Goal: Task Accomplishment & Management: Use online tool/utility

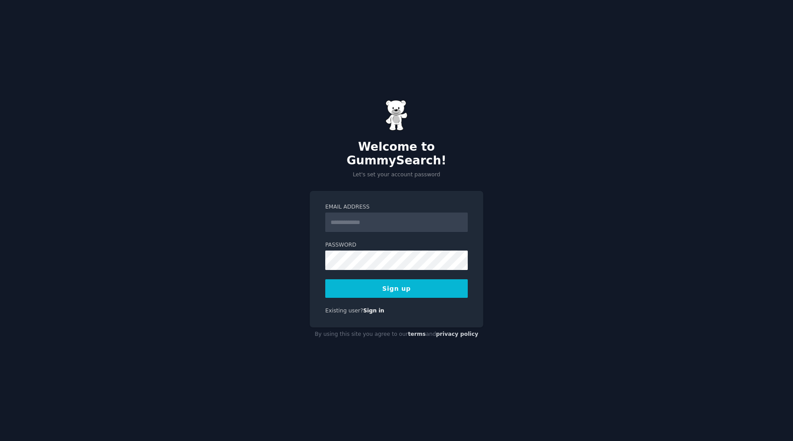
click at [354, 216] on input "Email Address" at bounding box center [396, 222] width 142 height 19
type input "**********"
click at [319, 260] on div "**********" at bounding box center [396, 259] width 173 height 137
click at [407, 284] on button "Sign up" at bounding box center [396, 289] width 142 height 19
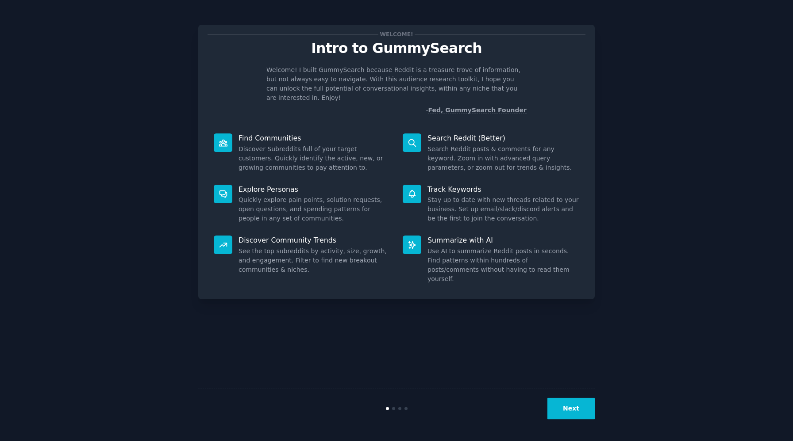
click at [571, 410] on button "Next" at bounding box center [570, 409] width 47 height 22
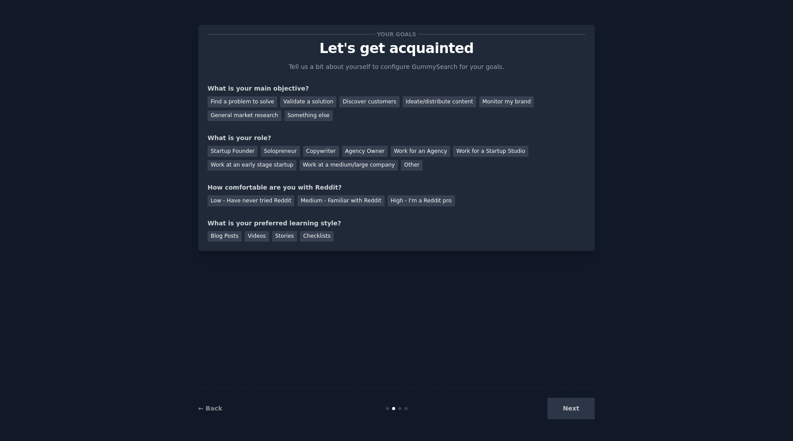
click at [571, 410] on div "Next" at bounding box center [528, 409] width 132 height 22
click at [564, 406] on div "Next" at bounding box center [528, 409] width 132 height 22
click at [300, 102] on div "Validate a solution" at bounding box center [308, 101] width 56 height 11
click at [245, 152] on div "Startup Founder" at bounding box center [232, 151] width 50 height 11
click at [270, 153] on div "Solopreneur" at bounding box center [280, 151] width 39 height 11
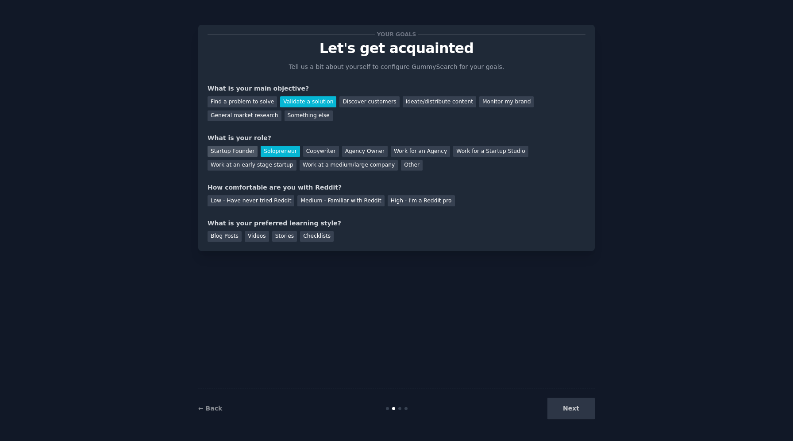
click at [237, 150] on div "Startup Founder" at bounding box center [232, 151] width 50 height 11
click at [341, 203] on div "Medium - Familiar with Reddit" at bounding box center [340, 200] width 87 height 11
click at [402, 205] on div "High - I'm a Reddit pro" at bounding box center [420, 200] width 67 height 11
click at [576, 414] on div "Next" at bounding box center [528, 409] width 132 height 22
click at [250, 234] on div "Videos" at bounding box center [257, 236] width 24 height 11
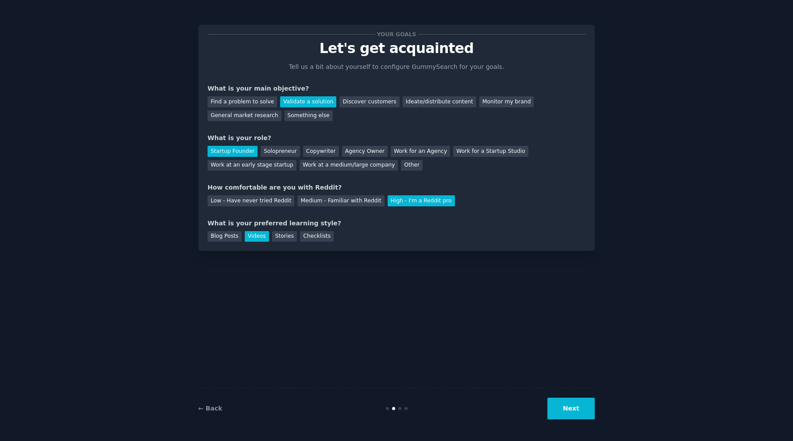
click at [577, 402] on button "Next" at bounding box center [570, 409] width 47 height 22
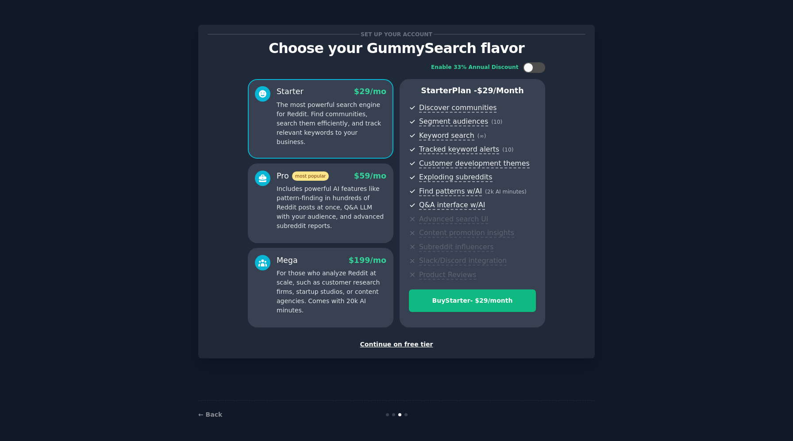
click at [387, 342] on div "Continue on free tier" at bounding box center [396, 344] width 378 height 9
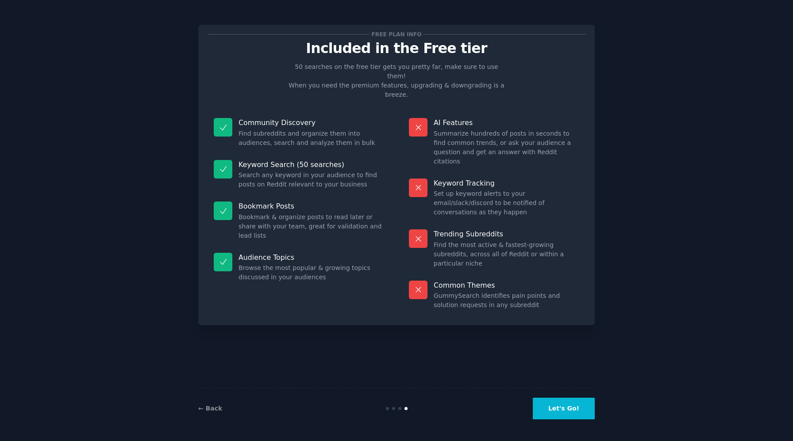
click at [559, 414] on button "Let's Go!" at bounding box center [564, 409] width 62 height 22
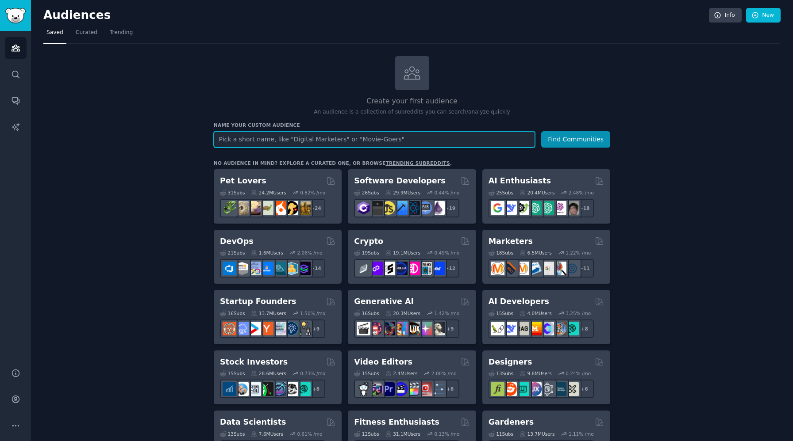
click at [385, 144] on input "text" at bounding box center [374, 139] width 321 height 16
click at [384, 142] on input "text" at bounding box center [374, 139] width 321 height 16
type input "freelance"
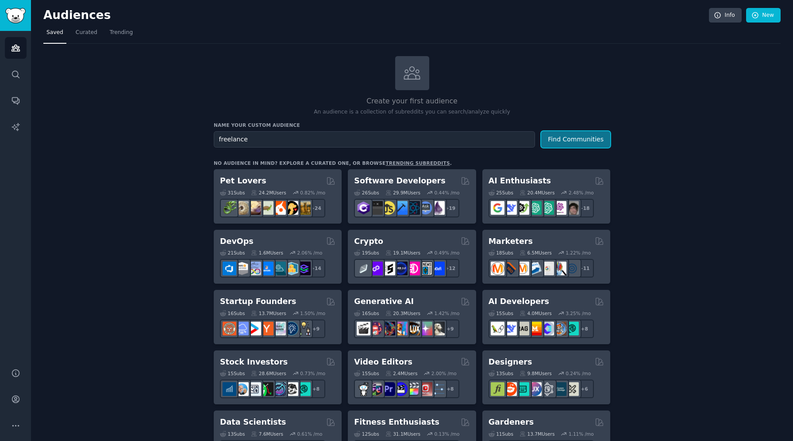
click at [572, 140] on button "Find Communities" at bounding box center [575, 139] width 69 height 16
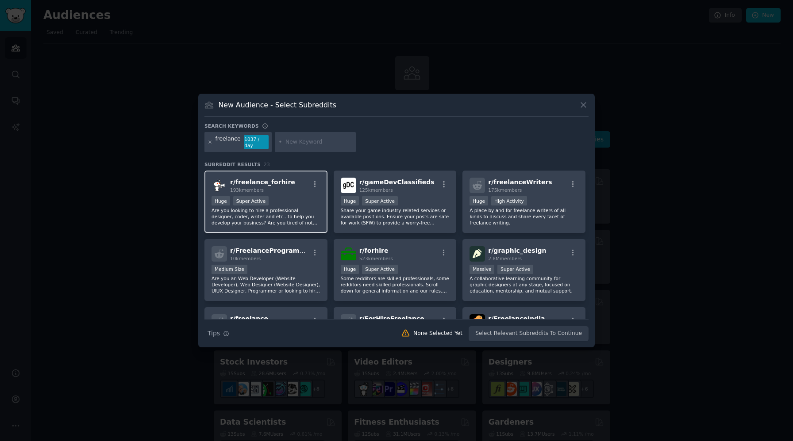
click at [284, 207] on p "Are you looking to hire a professional designer, coder, writer and etc.. to hel…" at bounding box center [265, 216] width 109 height 19
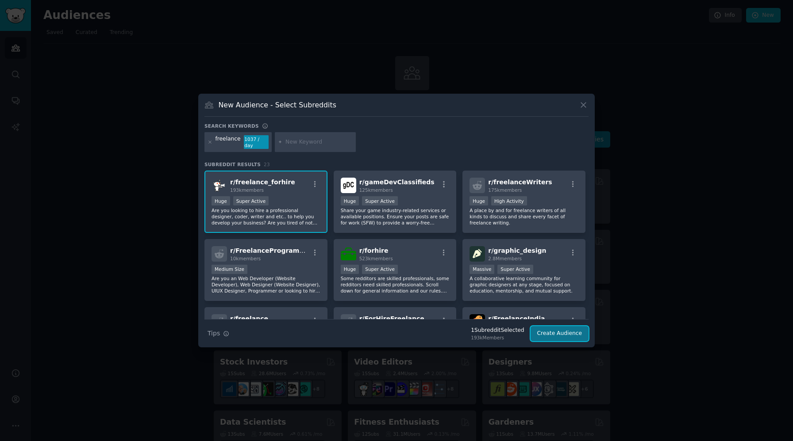
click at [546, 336] on button "Create Audience" at bounding box center [559, 333] width 58 height 15
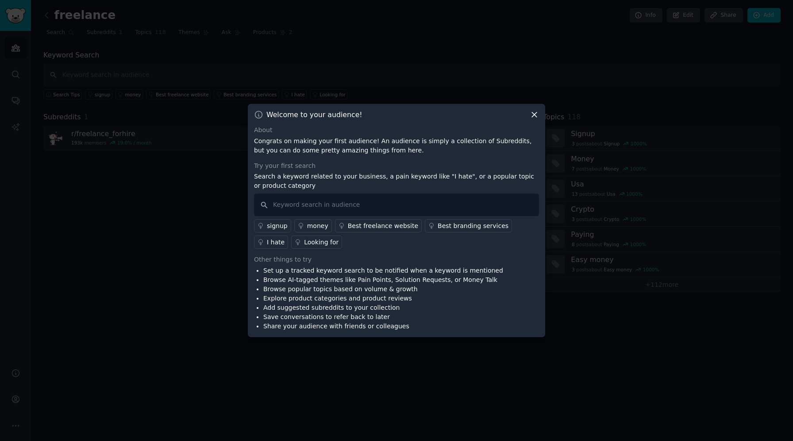
click at [532, 113] on icon at bounding box center [534, 115] width 5 height 5
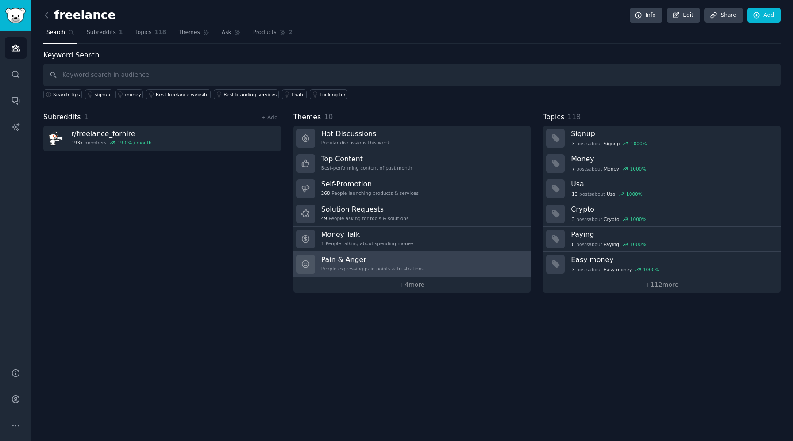
click at [382, 262] on h3 "Pain & Anger" at bounding box center [372, 259] width 103 height 9
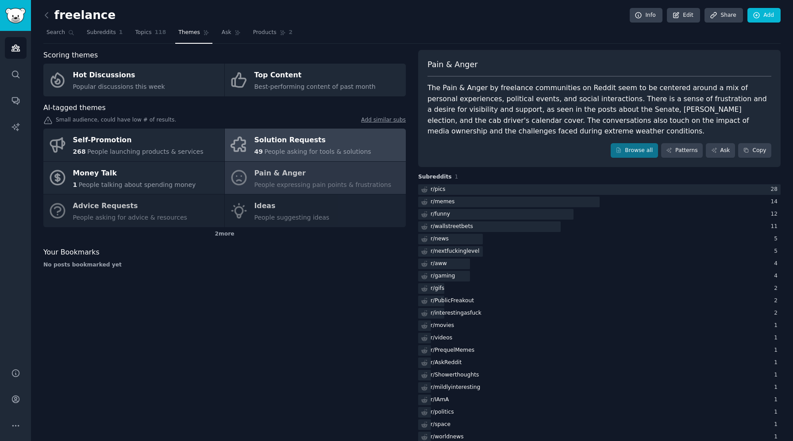
click at [334, 146] on div "Solution Requests" at bounding box center [312, 141] width 117 height 14
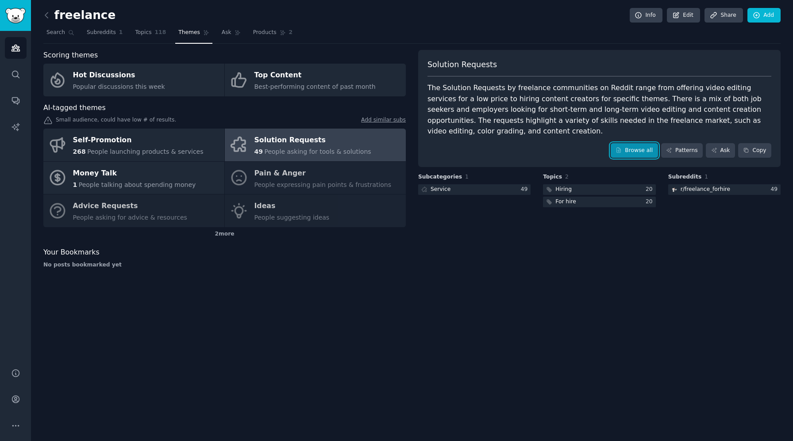
click at [640, 153] on link "Browse all" at bounding box center [633, 150] width 47 height 15
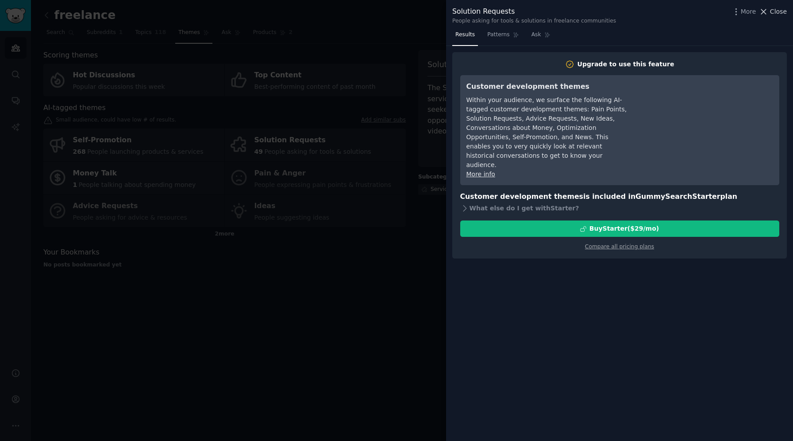
click at [771, 13] on span "Close" at bounding box center [778, 11] width 17 height 9
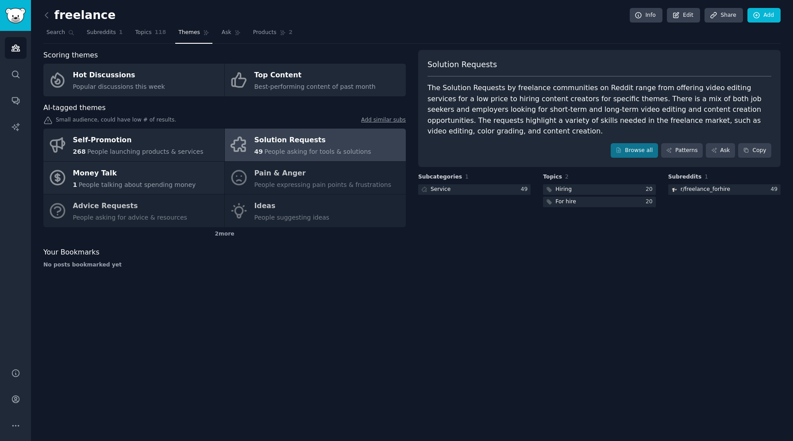
click at [353, 158] on link "Solution Requests 49 People asking for tools & solutions" at bounding box center [315, 145] width 181 height 33
click at [693, 148] on link "Patterns" at bounding box center [682, 150] width 42 height 15
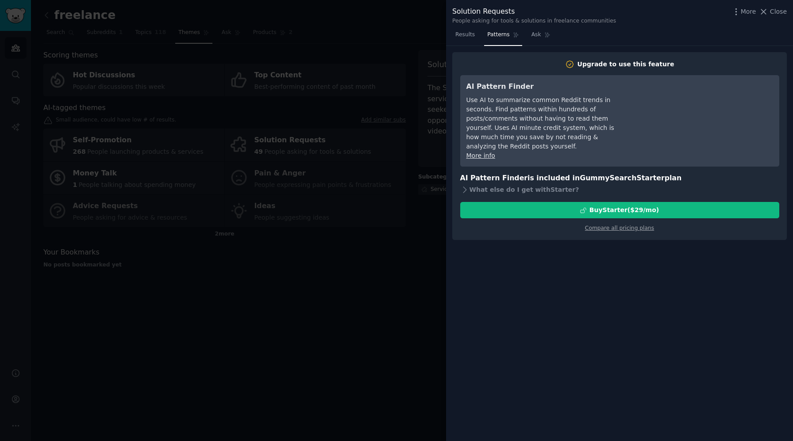
click at [780, 16] on div "More Close" at bounding box center [758, 11] width 55 height 11
click at [769, 12] on button "Close" at bounding box center [773, 11] width 28 height 9
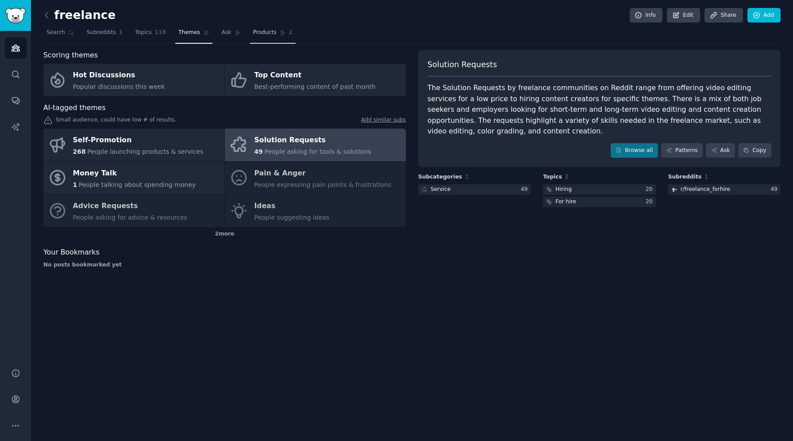
click at [268, 38] on link "Products 2" at bounding box center [273, 35] width 46 height 18
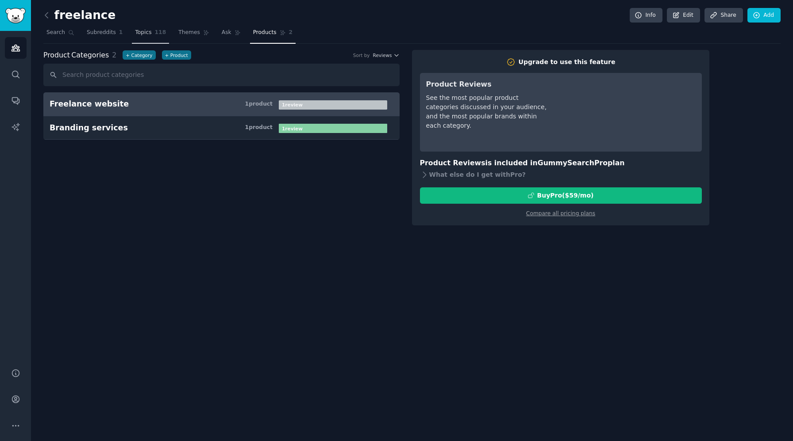
click at [150, 35] on link "Topics 118" at bounding box center [150, 35] width 37 height 18
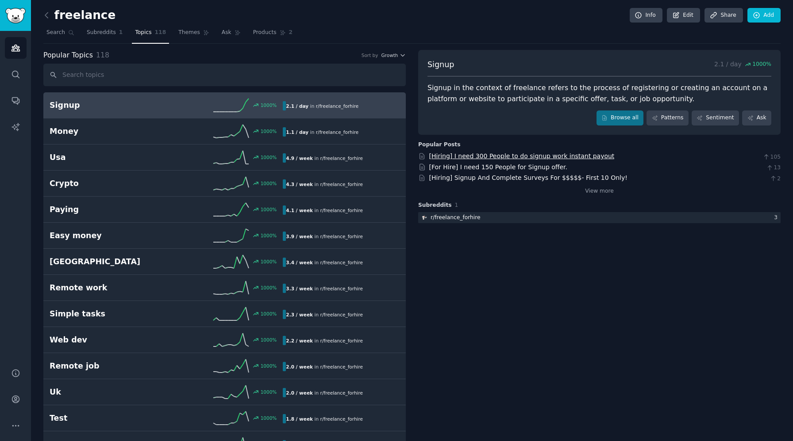
click at [465, 156] on link "[Hiring] I need 300 People to do signup work instant payout" at bounding box center [521, 156] width 185 height 7
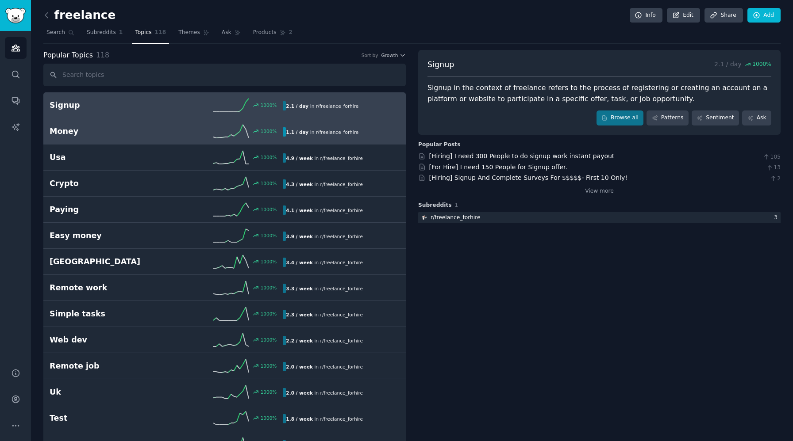
click at [190, 133] on div "1000 %" at bounding box center [224, 131] width 117 height 13
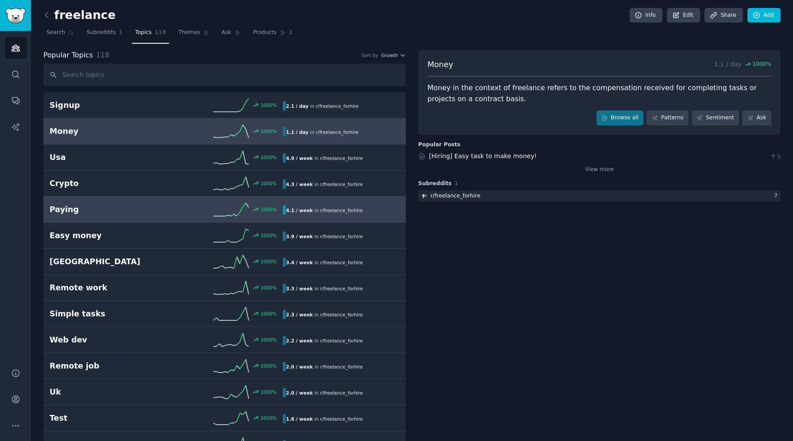
click at [112, 216] on link "Paying 1000 % 4.1 / week in r/ freelance_forhire" at bounding box center [224, 210] width 362 height 26
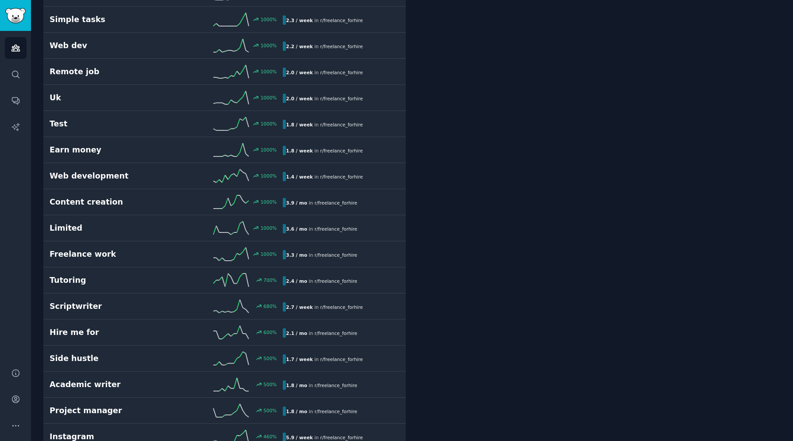
scroll to position [296, 0]
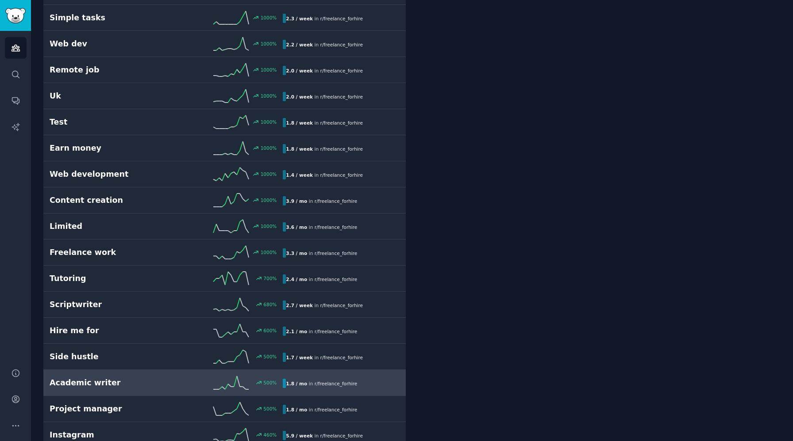
click at [119, 376] on link "Academic writer 500 % 1.8 / mo in r/ freelance_forhire" at bounding box center [224, 383] width 362 height 26
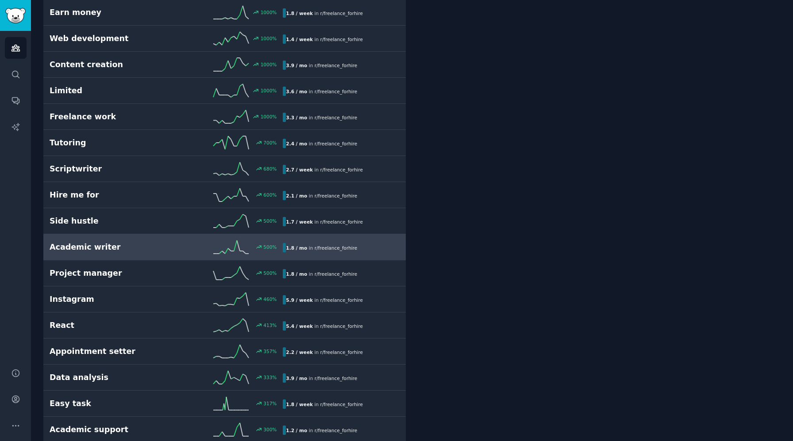
scroll to position [433, 0]
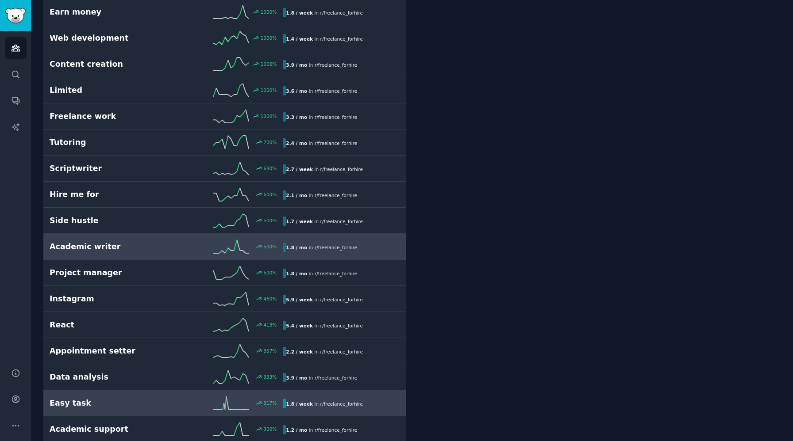
click at [134, 397] on div "Easy task 317 % 1.8 / week in r/ freelance_forhire" at bounding box center [225, 403] width 350 height 13
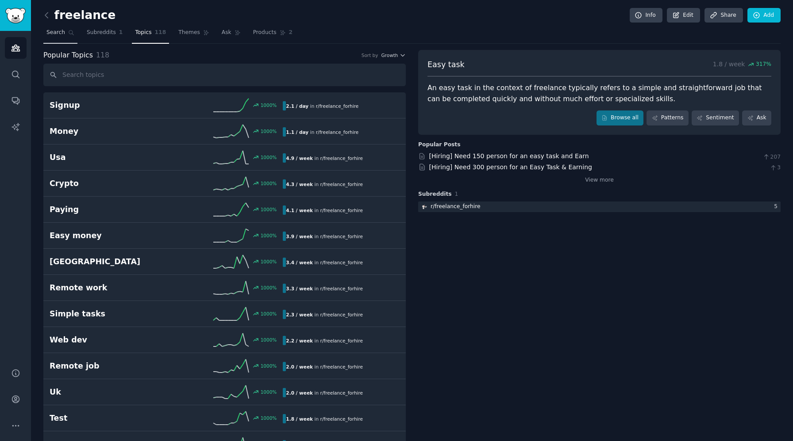
click at [57, 38] on link "Search" at bounding box center [60, 35] width 34 height 18
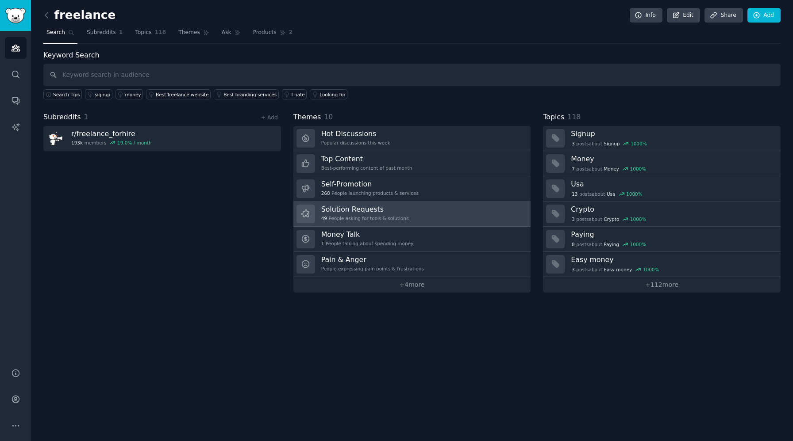
click at [421, 209] on link "Solution Requests 49 People asking for tools & solutions" at bounding box center [412, 214] width 238 height 25
